Goal: Find specific page/section: Find specific page/section

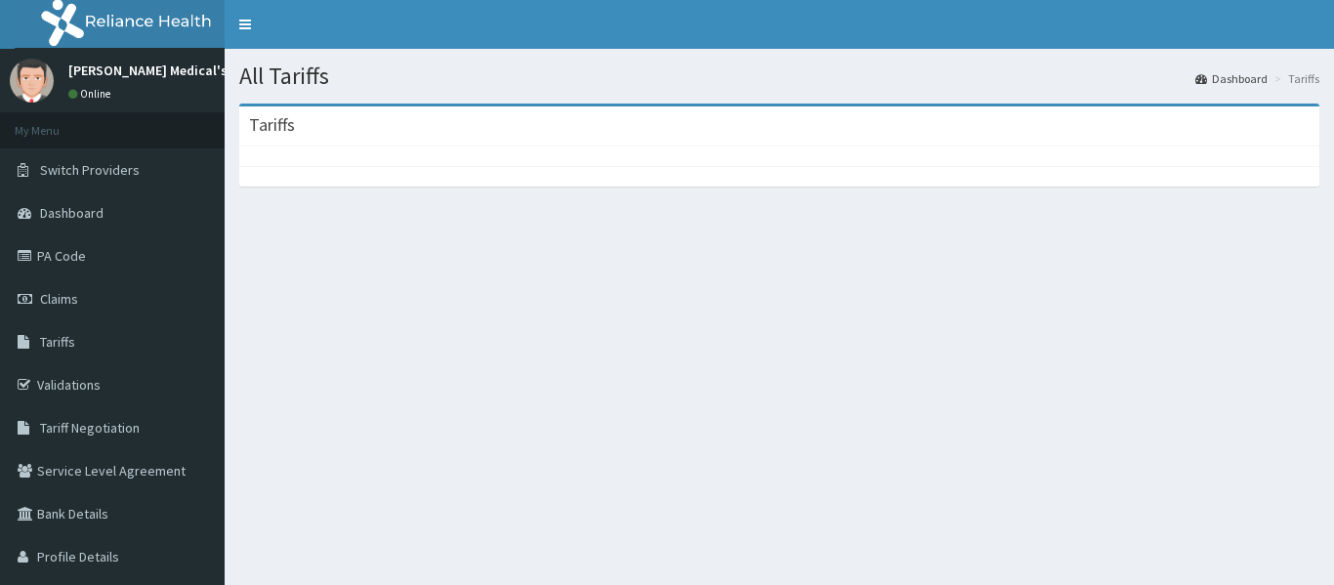
click at [92, 335] on link "Tariffs" at bounding box center [112, 341] width 225 height 43
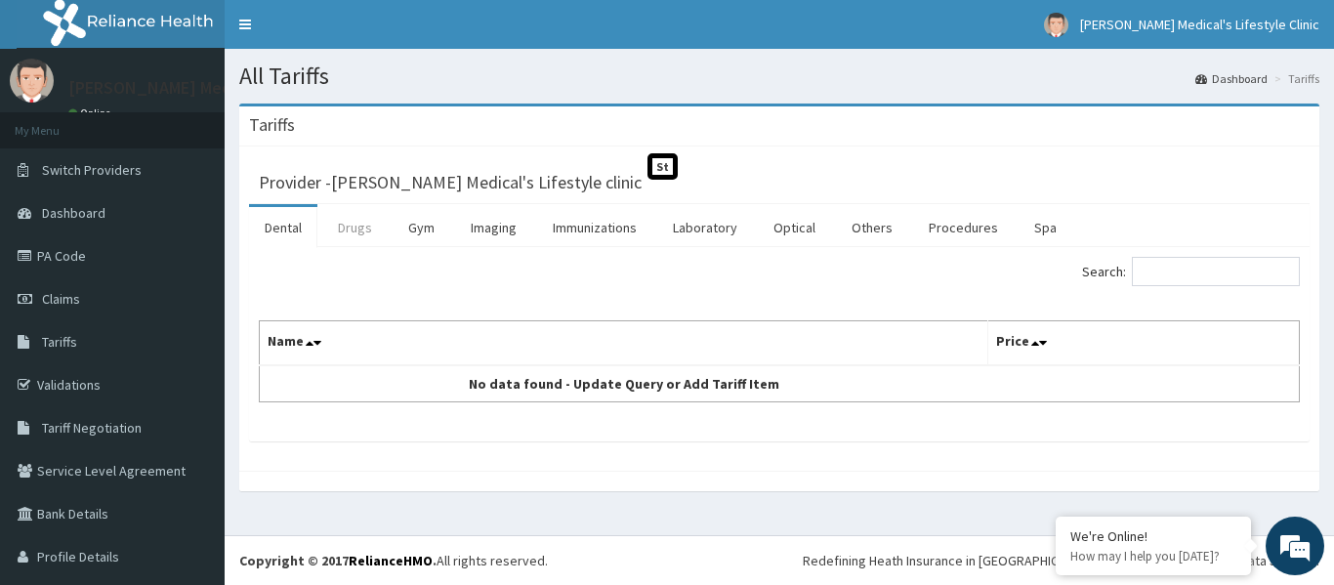
click at [355, 221] on link "Drugs" at bounding box center [354, 227] width 65 height 41
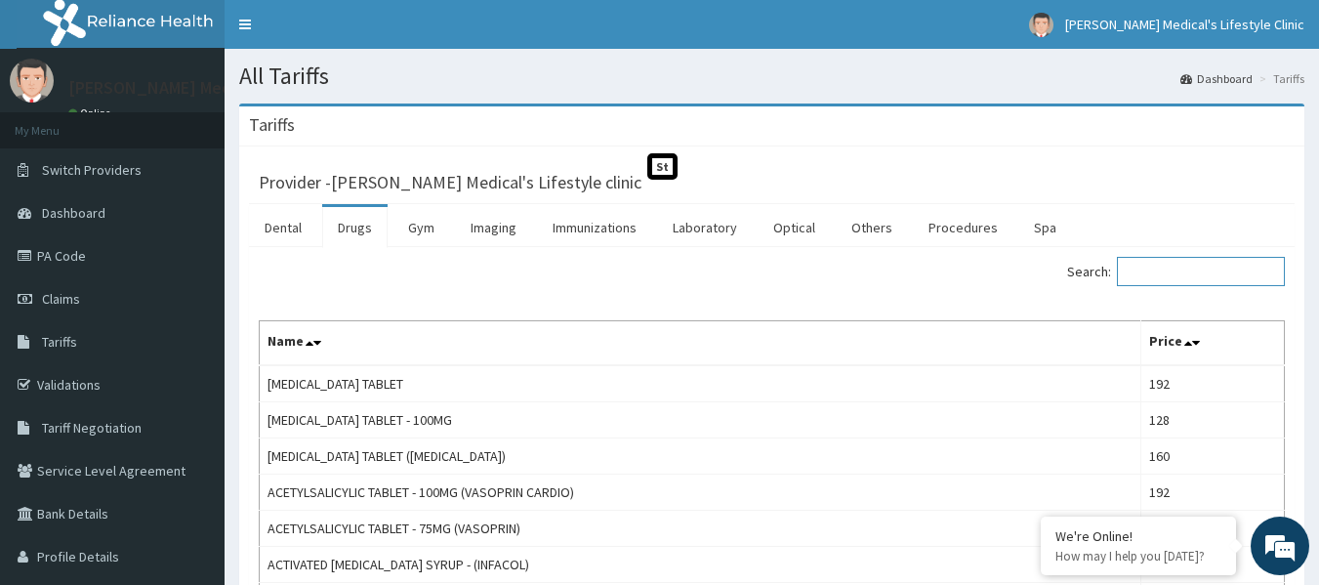
click at [1173, 271] on input "Search:" at bounding box center [1201, 271] width 168 height 29
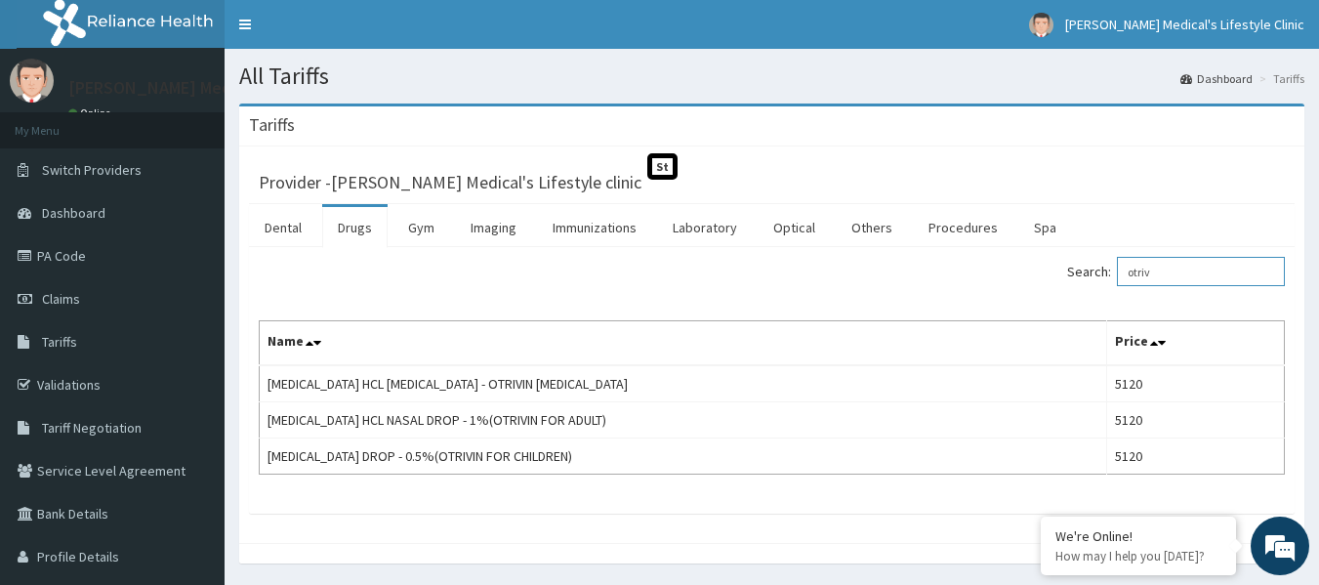
type input "otriv"
